Goal: Check status: Check status

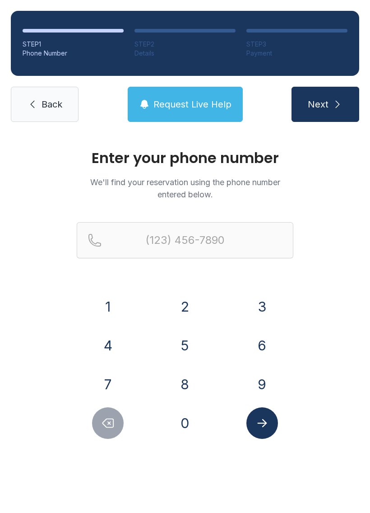
click at [257, 394] on button "9" at bounding box center [263, 385] width 32 height 32
click at [108, 315] on button "1" at bounding box center [108, 307] width 32 height 32
click at [193, 317] on button "2" at bounding box center [185, 307] width 32 height 32
click at [266, 386] on button "9" at bounding box center [263, 385] width 32 height 32
click at [117, 351] on button "4" at bounding box center [108, 346] width 32 height 32
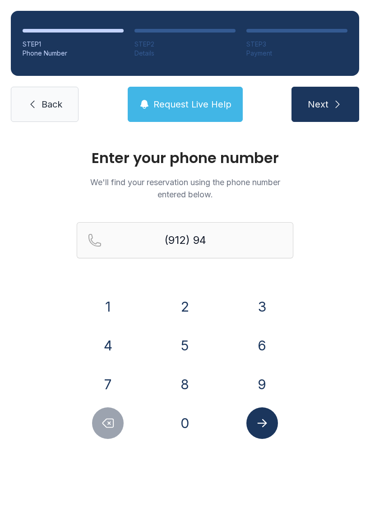
click at [192, 427] on button "0" at bounding box center [185, 423] width 32 height 32
click at [256, 313] on button "3" at bounding box center [263, 307] width 32 height 32
click at [183, 313] on button "2" at bounding box center [185, 307] width 32 height 32
click at [106, 339] on button "4" at bounding box center [108, 346] width 32 height 32
click at [271, 344] on button "6" at bounding box center [263, 346] width 32 height 32
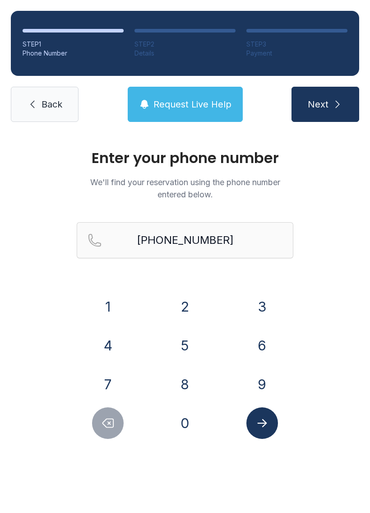
click at [264, 424] on icon "Submit lookup form" at bounding box center [263, 423] width 14 height 14
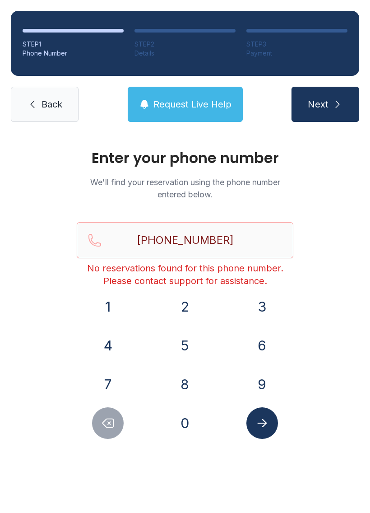
click at [319, 114] on button "Next" at bounding box center [326, 104] width 68 height 35
click at [84, 434] on div at bounding box center [108, 423] width 63 height 32
click at [111, 427] on icon "Delete number" at bounding box center [108, 423] width 11 height 9
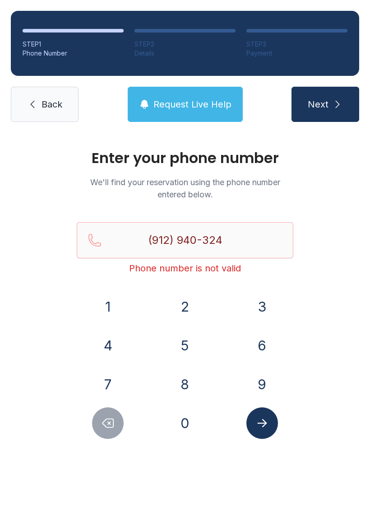
click at [106, 432] on button "Delete number" at bounding box center [108, 423] width 32 height 32
click at [108, 426] on icon "Delete number" at bounding box center [108, 423] width 14 height 14
click at [107, 426] on icon "Delete number" at bounding box center [108, 423] width 14 height 14
click at [102, 433] on button "Delete number" at bounding box center [108, 423] width 32 height 32
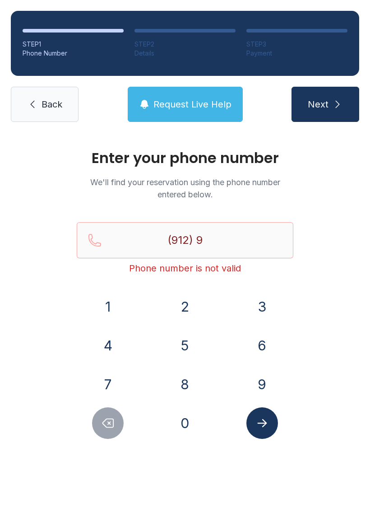
click at [108, 427] on icon "Delete number" at bounding box center [108, 423] width 14 height 14
click at [108, 421] on icon "Delete number" at bounding box center [108, 423] width 14 height 14
type input "(9"
click at [108, 420] on icon "Delete number" at bounding box center [108, 423] width 14 height 14
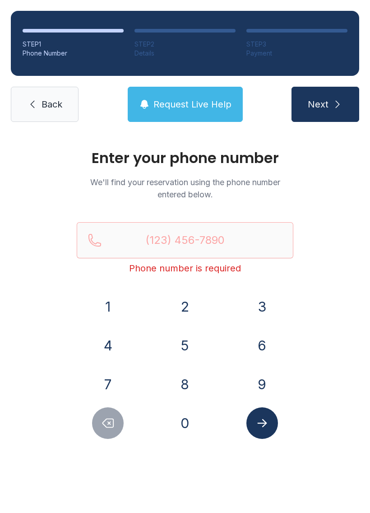
click at [103, 423] on icon "Delete number" at bounding box center [108, 423] width 11 height 9
click at [258, 383] on button "9" at bounding box center [263, 385] width 32 height 32
click at [109, 315] on button "1" at bounding box center [108, 307] width 32 height 32
click at [180, 313] on button "2" at bounding box center [185, 307] width 32 height 32
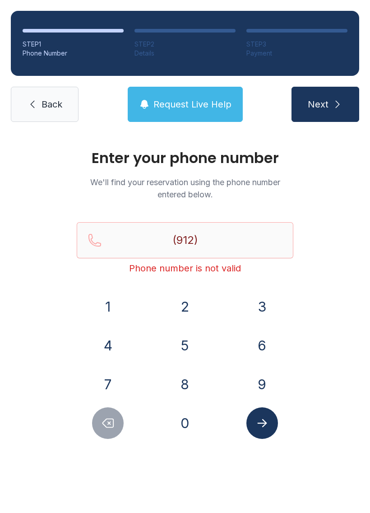
click at [256, 384] on button "9" at bounding box center [263, 385] width 32 height 32
click at [109, 348] on button "4" at bounding box center [108, 346] width 32 height 32
click at [181, 429] on button "0" at bounding box center [185, 423] width 32 height 32
click at [262, 309] on button "3" at bounding box center [263, 307] width 32 height 32
click at [187, 304] on button "2" at bounding box center [185, 307] width 32 height 32
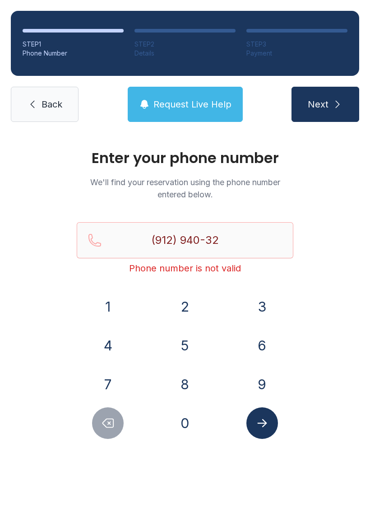
click at [111, 348] on button "4" at bounding box center [108, 346] width 32 height 32
click at [263, 341] on button "6" at bounding box center [263, 346] width 32 height 32
type input "[PHONE_NUMBER]"
click at [259, 424] on icon "Submit lookup form" at bounding box center [261, 423] width 9 height 8
